Goal: Information Seeking & Learning: Find specific fact

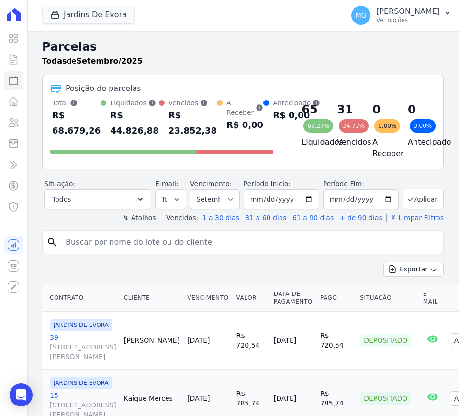
select select
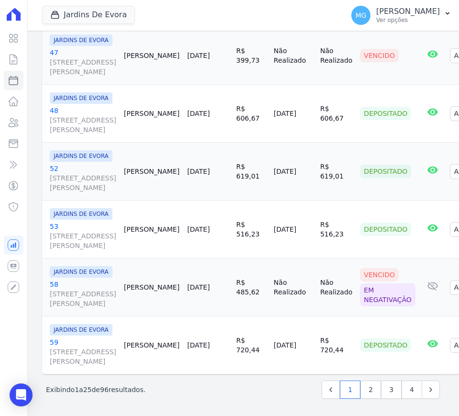
scroll to position [2822, 0]
click at [409, 387] on link "4" at bounding box center [412, 390] width 21 height 18
select select
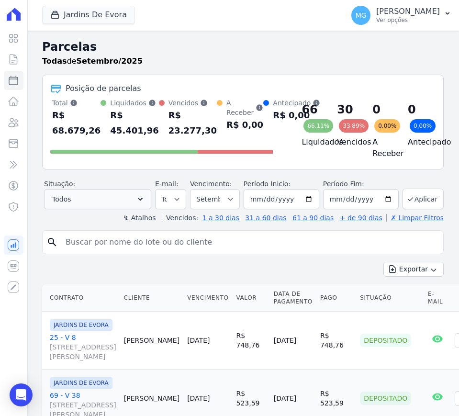
click at [130, 188] on div "Situação: Agendado Em Aberto Pago Processando Cancelado Vencido Transferindo De…" at bounding box center [97, 194] width 107 height 30
click at [113, 202] on button "Todos" at bounding box center [97, 199] width 107 height 20
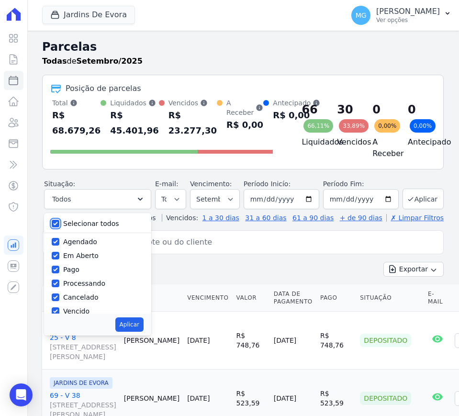
click at [55, 222] on input "Selecionar todos" at bounding box center [56, 224] width 8 height 8
checkbox input "false"
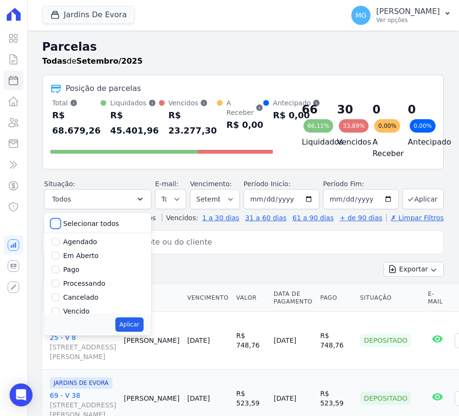
checkbox input "false"
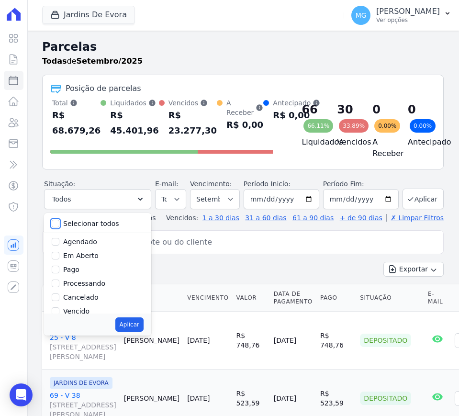
checkbox input "false"
click at [57, 238] on input "Agendado" at bounding box center [56, 242] width 8 height 8
checkbox input "true"
click at [57, 253] on input "Em Aberto" at bounding box center [56, 256] width 8 height 8
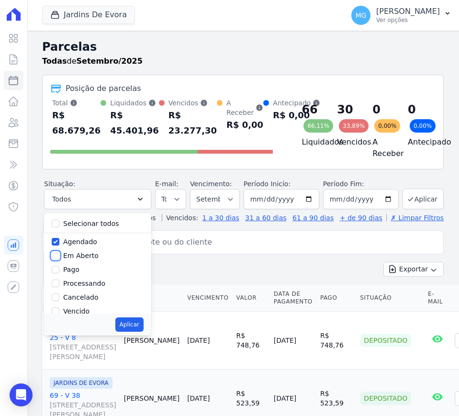
checkbox input "true"
click at [135, 324] on button "Aplicar" at bounding box center [129, 324] width 28 height 14
select select "scheduled"
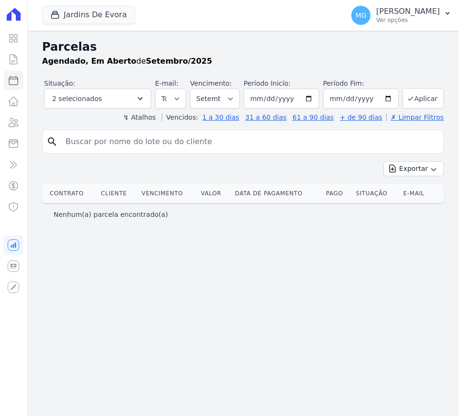
select select
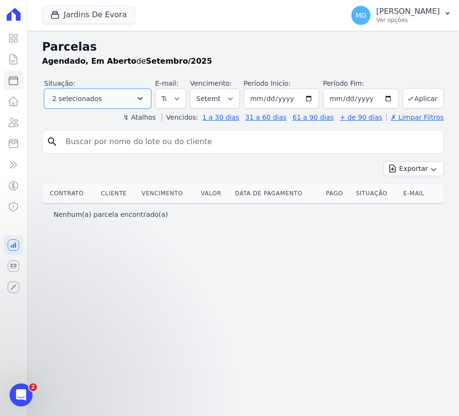
click at [135, 95] on button "2 selecionados" at bounding box center [97, 99] width 107 height 20
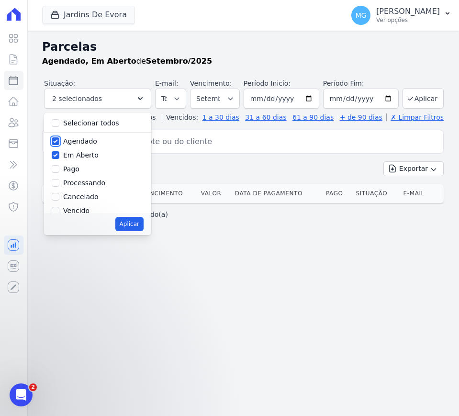
click at [55, 144] on input "Agendado" at bounding box center [56, 141] width 8 height 8
checkbox input "false"
click at [53, 158] on input "Em Aberto" at bounding box center [56, 155] width 8 height 8
checkbox input "false"
click at [54, 126] on input "Selecionar todos" at bounding box center [56, 123] width 8 height 8
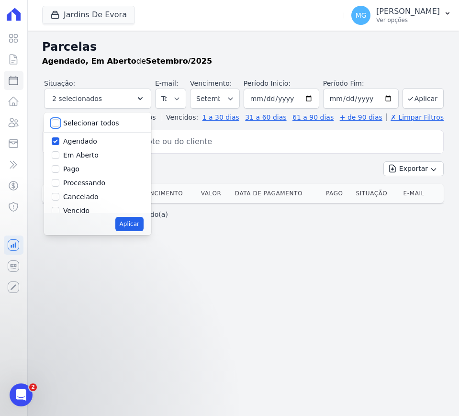
checkbox input "true"
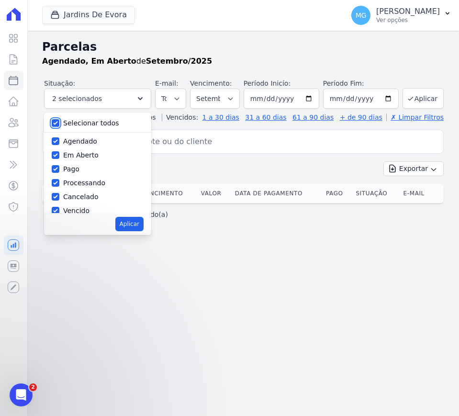
checkbox input "true"
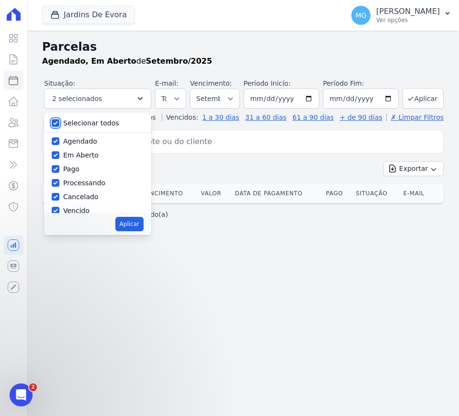
checkbox input "true"
click at [124, 226] on button "Aplicar" at bounding box center [129, 224] width 28 height 14
select select "scheduled"
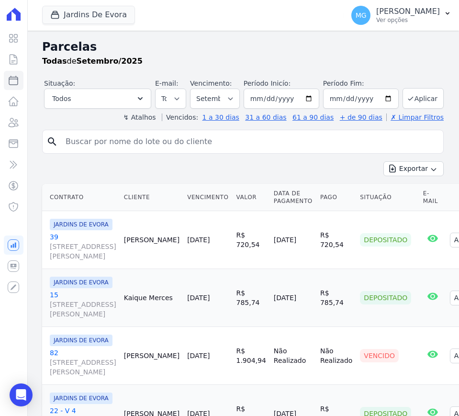
select select
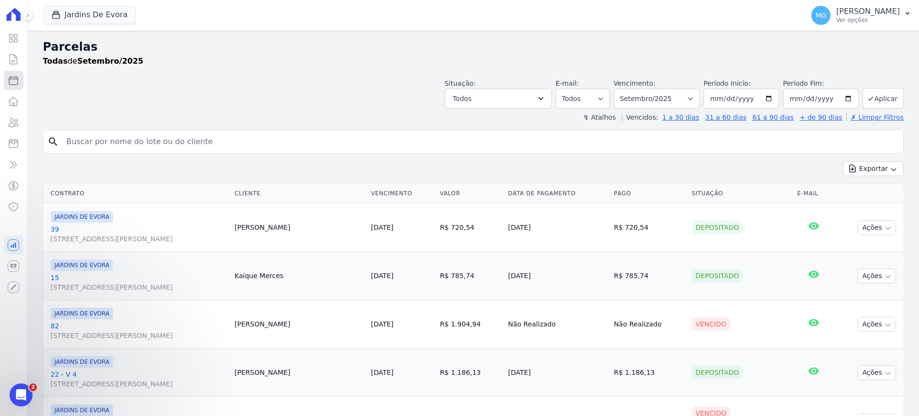
click at [11, 81] on icon at bounding box center [13, 80] width 11 height 11
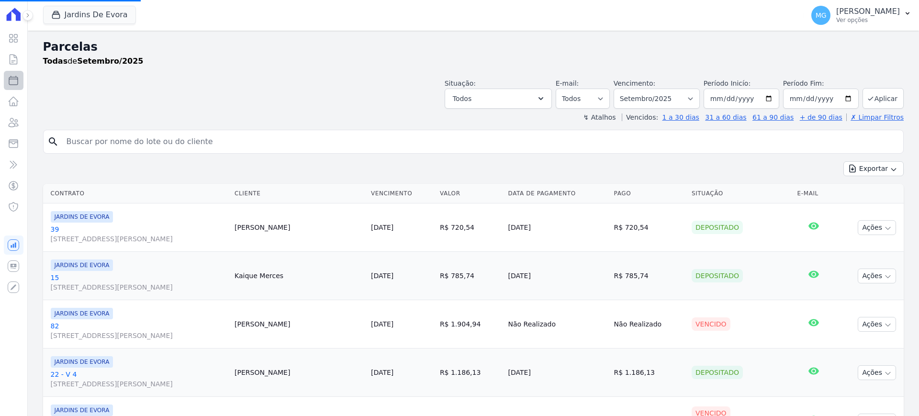
select select
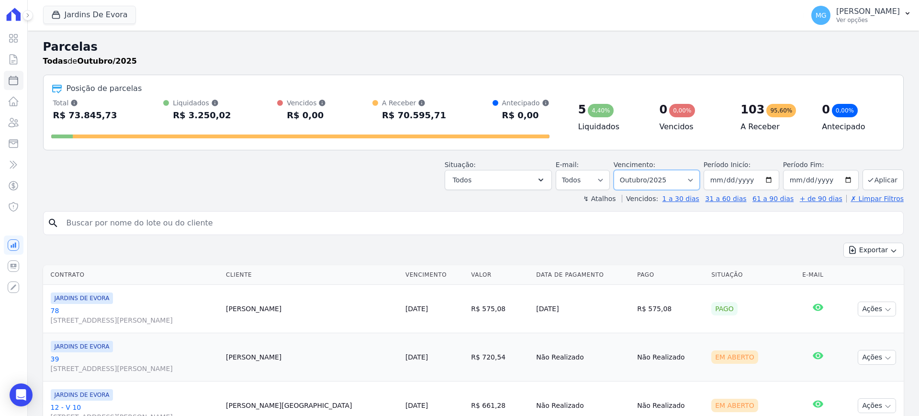
click at [459, 180] on select "Filtrar por período ──────── Todos os meses Agosto/2025 Setembro/2025 Outubro/2…" at bounding box center [657, 180] width 86 height 20
select select "09/2025"
click at [459, 170] on select "Filtrar por período ──────── Todos os meses Agosto/2025 Setembro/2025 Outubro/2…" at bounding box center [657, 180] width 86 height 20
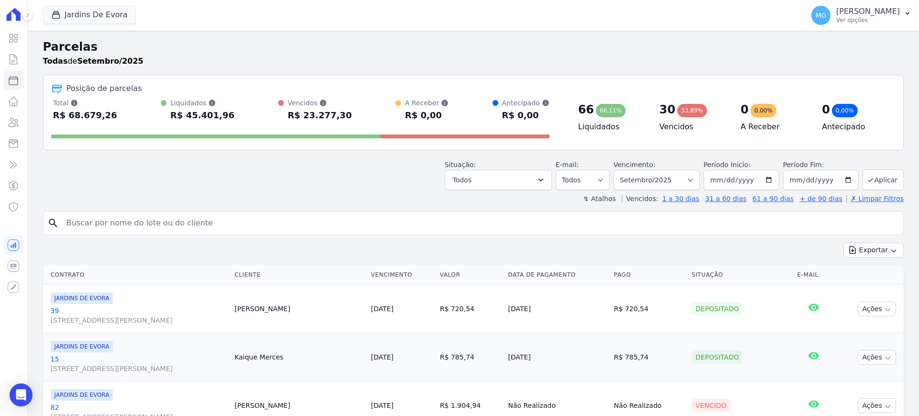
select select
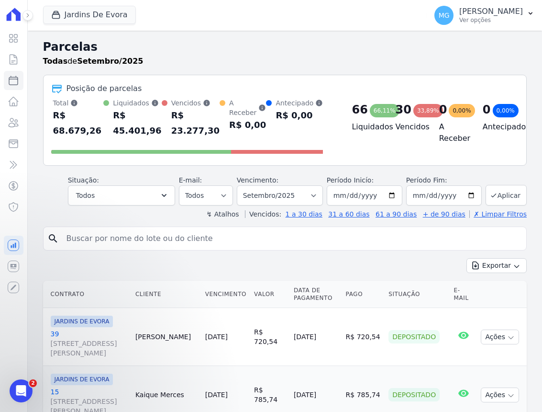
click at [127, 125] on div "R$ 45.401,96" at bounding box center [137, 123] width 48 height 31
click at [127, 124] on div "R$ 45.401,96" at bounding box center [137, 123] width 48 height 31
click at [126, 124] on div "R$ 45.401,96" at bounding box center [137, 123] width 48 height 31
copy div "45.401,96"
click at [113, 117] on div "R$ 45.401,96" at bounding box center [137, 123] width 48 height 31
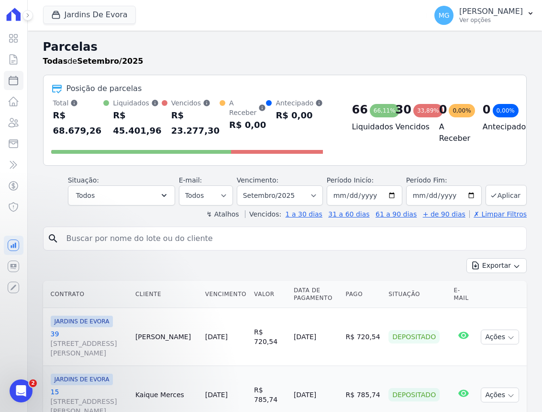
drag, startPoint x: 112, startPoint y: 117, endPoint x: 148, endPoint y: 130, distance: 38.6
click at [148, 130] on div "R$ 45.401,96" at bounding box center [137, 123] width 48 height 31
copy div "R$ 45.401,96"
drag, startPoint x: 169, startPoint y: 113, endPoint x: 208, endPoint y: 132, distance: 43.3
click at [208, 132] on div "R$ 23.277,30" at bounding box center [195, 123] width 48 height 31
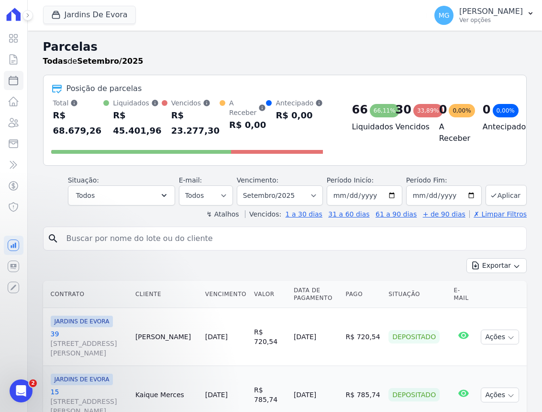
copy div "R$ 23.277,30"
click at [90, 19] on button "Jardins De Evora" at bounding box center [89, 15] width 93 height 18
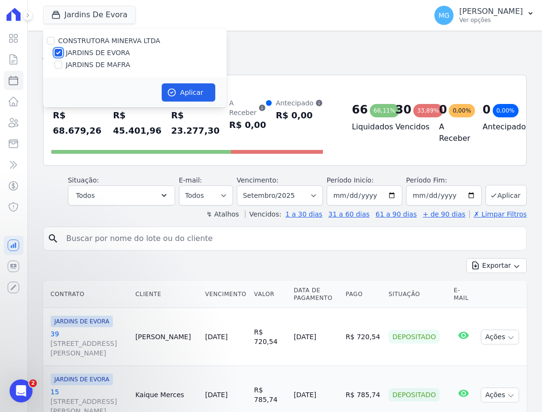
click at [58, 51] on input "JARDINS DE EVORA" at bounding box center [59, 53] width 8 height 8
checkbox input "false"
click at [59, 66] on input "JARDINS DE MAFRA" at bounding box center [59, 65] width 8 height 8
checkbox input "true"
click at [196, 93] on button "Aplicar" at bounding box center [189, 92] width 54 height 18
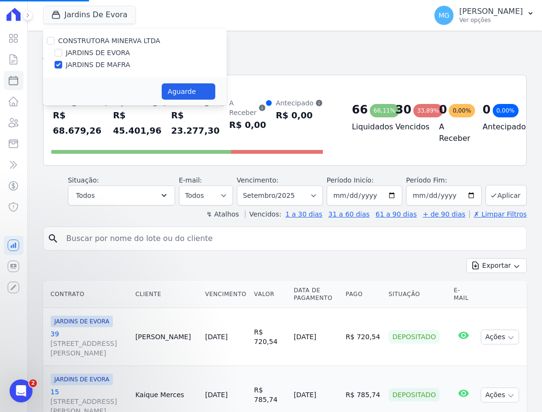
select select
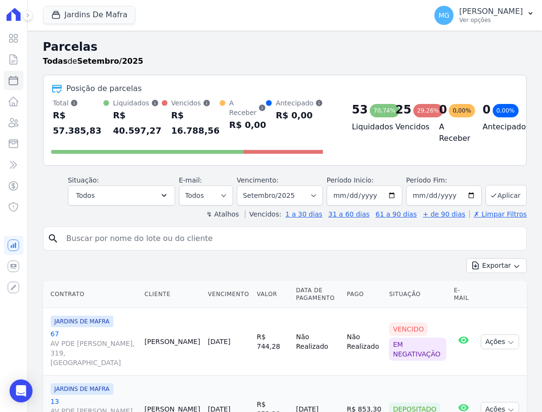
drag, startPoint x: 113, startPoint y: 114, endPoint x: 156, endPoint y: 134, distance: 47.4
click at [156, 134] on div "R$ 40.597,27" at bounding box center [137, 123] width 48 height 31
copy div "R$ 40.597,27"
click at [192, 130] on div "R$ 16.788,56" at bounding box center [195, 123] width 48 height 31
click at [211, 133] on div "R$ 16.788,56" at bounding box center [195, 123] width 48 height 31
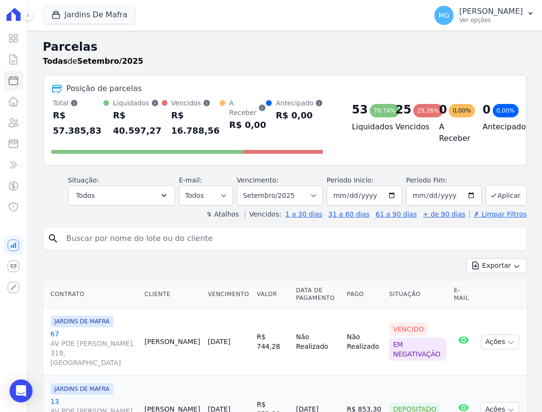
drag, startPoint x: 199, startPoint y: 132, endPoint x: 169, endPoint y: 117, distance: 33.6
click at [171, 117] on div "R$ 16.788,56" at bounding box center [195, 123] width 48 height 31
copy div "R$ 16.788,56"
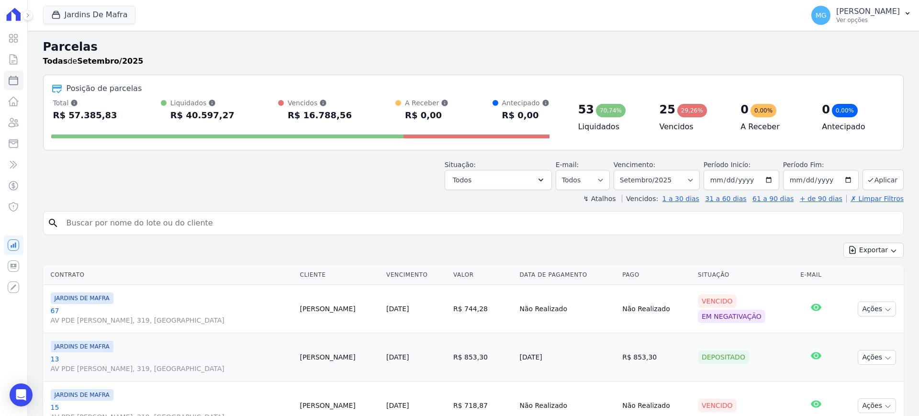
click at [357, 178] on div "Situação: Agendado Em Aberto Pago Processando Cancelado Vencido Transferindo De…" at bounding box center [473, 173] width 861 height 34
click at [844, 179] on input "2025-09-30" at bounding box center [821, 180] width 76 height 20
type input "2025-09-05"
click at [875, 180] on button "Aplicar" at bounding box center [883, 179] width 41 height 21
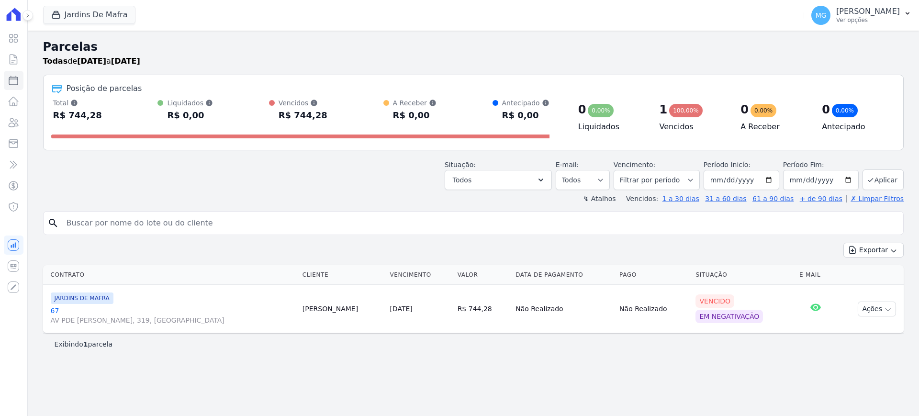
select select
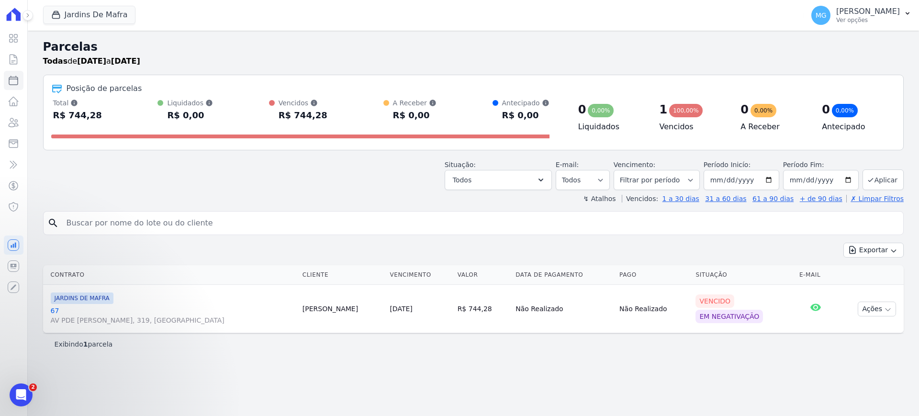
drag, startPoint x: 322, startPoint y: 118, endPoint x: 281, endPoint y: 114, distance: 40.8
click at [281, 114] on div "Total Soma das parcelas pagas, vencidas, em aberto e agendadas. Não considera p…" at bounding box center [300, 110] width 498 height 25
copy div "R$ 744,28"
click at [87, 11] on button "Jardins De Mafra" at bounding box center [89, 15] width 93 height 18
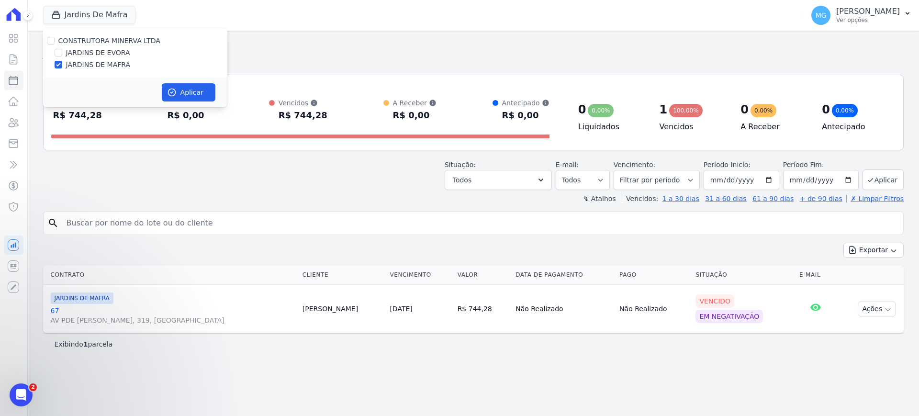
click at [88, 50] on label "JARDINS DE EVORA" at bounding box center [98, 53] width 64 height 10
click at [62, 50] on input "JARDINS DE EVORA" at bounding box center [59, 53] width 8 height 8
checkbox input "true"
click at [61, 67] on input "JARDINS DE MAFRA" at bounding box center [59, 65] width 8 height 8
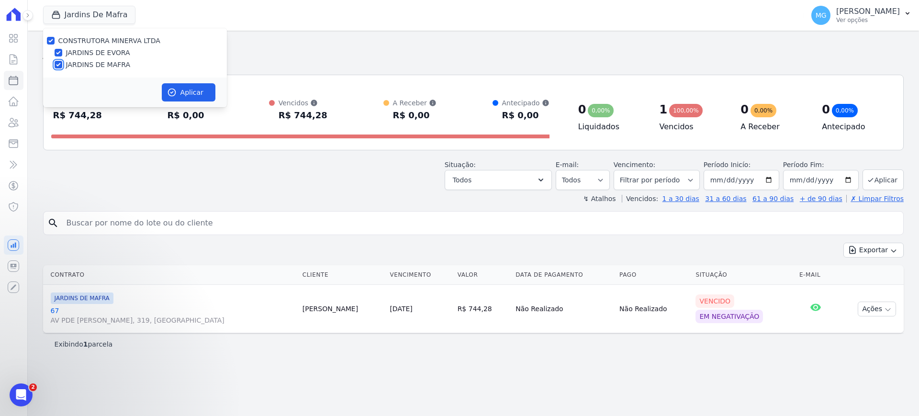
checkbox input "false"
click at [191, 88] on button "Aplicar" at bounding box center [189, 92] width 54 height 18
select select
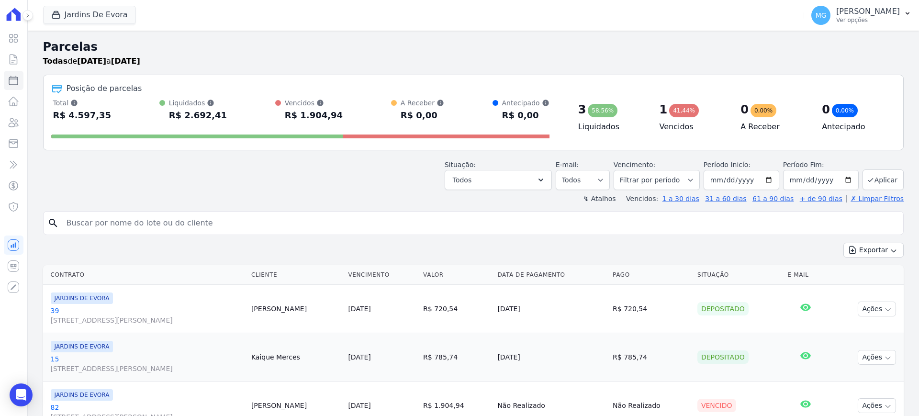
drag, startPoint x: 210, startPoint y: 116, endPoint x: 169, endPoint y: 120, distance: 40.8
click at [169, 120] on div "Total Soma das parcelas pagas, vencidas, em aberto e agendadas. Não considera p…" at bounding box center [300, 110] width 498 height 25
copy div "R$ 2.692,41"
drag, startPoint x: 322, startPoint y: 116, endPoint x: 279, endPoint y: 117, distance: 43.1
click at [279, 117] on div "Total Soma das parcelas pagas, vencidas, em aberto e agendadas. Não considera p…" at bounding box center [300, 110] width 498 height 25
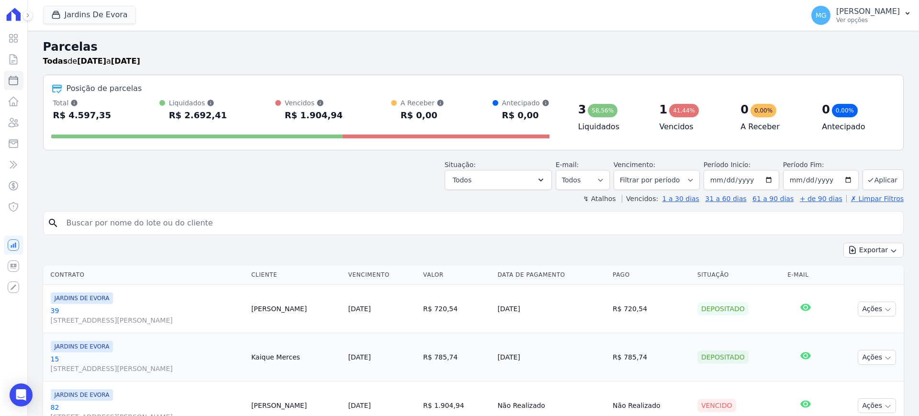
copy div "R$ 1.904,94"
click at [329, 170] on div "Situação: Agendado Em Aberto Pago Processando Cancelado Vencido Transferindo De…" at bounding box center [473, 173] width 861 height 34
click at [868, 176] on button "Aplicar" at bounding box center [883, 179] width 41 height 21
select select
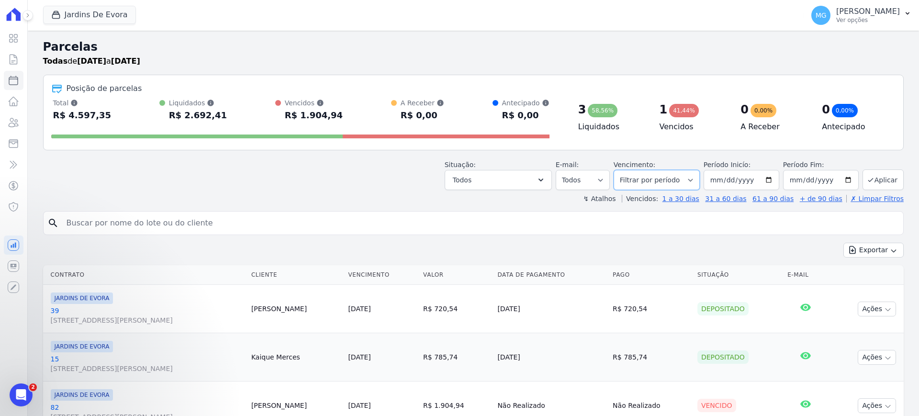
click at [688, 181] on select "Filtrar por período ──────── Todos os meses Agosto/2025 Setembro/2025 Outubro/2…" at bounding box center [657, 180] width 86 height 20
select select "09/2025"
click at [618, 170] on select "Filtrar por período ──────── Todos os meses Agosto/2025 Setembro/2025 Outubro/2…" at bounding box center [657, 180] width 86 height 20
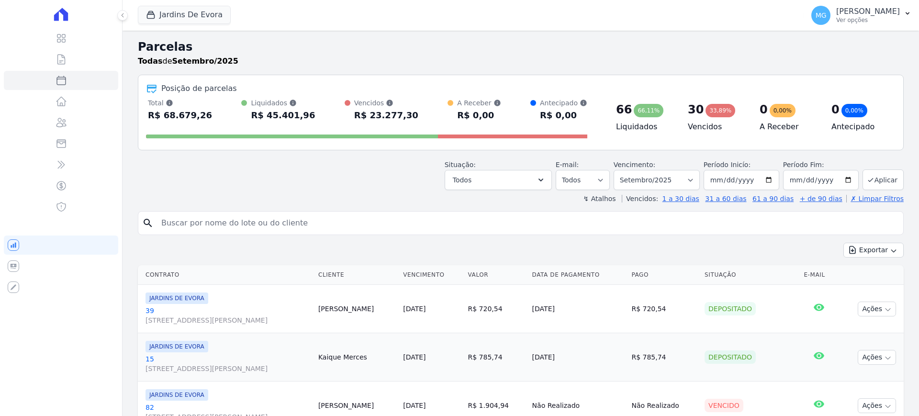
select select
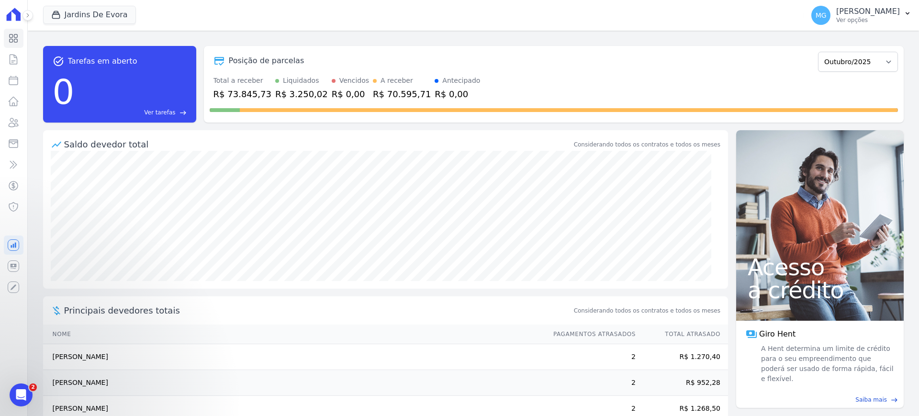
click at [336, 323] on div "Principais devedores totais Considerando todos os contratos e todos os meses" at bounding box center [385, 310] width 685 height 28
